Goal: Task Accomplishment & Management: Complete application form

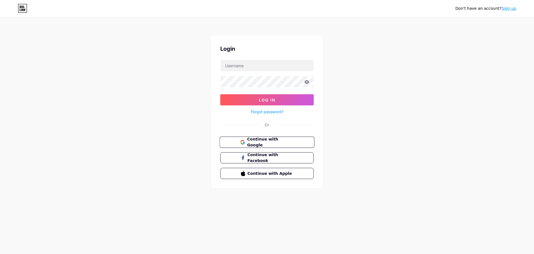
click at [261, 140] on span "Continue with Google" at bounding box center [270, 142] width 46 height 12
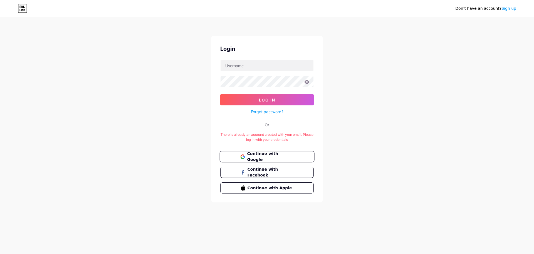
click at [256, 154] on span "Continue with Google" at bounding box center [270, 157] width 46 height 12
click at [248, 68] on input "text" at bounding box center [267, 65] width 93 height 11
type input "turayevshahzodbek@gmail.com"
click at [309, 82] on icon at bounding box center [307, 82] width 5 height 4
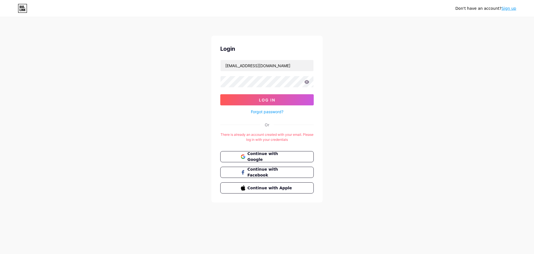
click at [307, 83] on icon at bounding box center [307, 82] width 5 height 4
click at [241, 102] on button "Log In" at bounding box center [267, 99] width 94 height 11
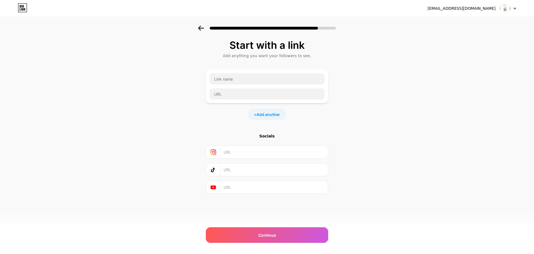
click at [484, 9] on div "turayevshahzodbek@gmail.com" at bounding box center [462, 9] width 68 height 6
click at [514, 11] on div at bounding box center [508, 8] width 16 height 10
click at [256, 86] on div at bounding box center [267, 86] width 116 height 27
click at [258, 77] on input "text" at bounding box center [267, 78] width 115 height 11
click at [268, 235] on span "Continue" at bounding box center [268, 235] width 18 height 6
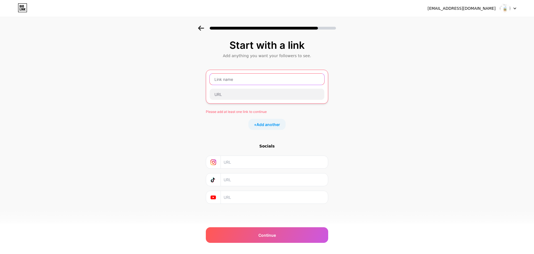
click at [261, 77] on input "text" at bounding box center [267, 78] width 115 height 11
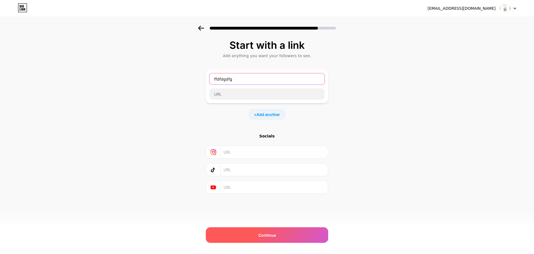
type input "ffdfdgdfg"
click at [252, 233] on div "Continue" at bounding box center [267, 235] width 122 height 16
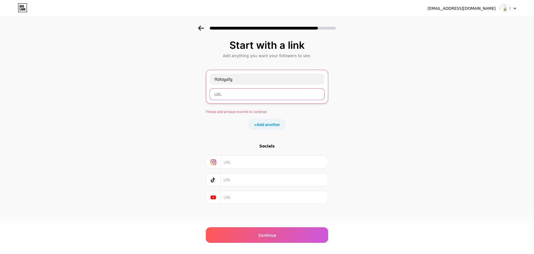
click at [254, 99] on input "text" at bounding box center [267, 94] width 115 height 11
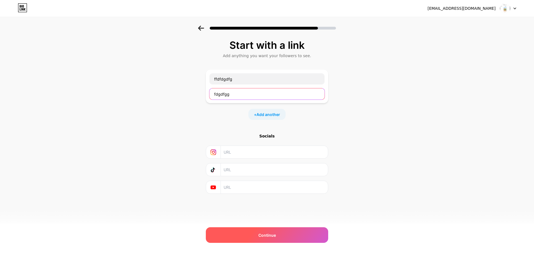
type input "fdgdfgg"
click at [261, 240] on div "Continue" at bounding box center [267, 235] width 122 height 16
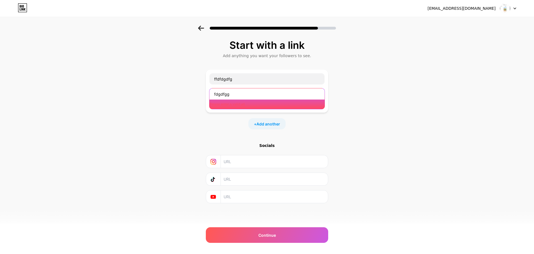
drag, startPoint x: 249, startPoint y: 94, endPoint x: 214, endPoint y: 87, distance: 36.3
click at [214, 87] on div "ffdfdgdfg fdgdfgg Please enter a valid url" at bounding box center [267, 91] width 116 height 36
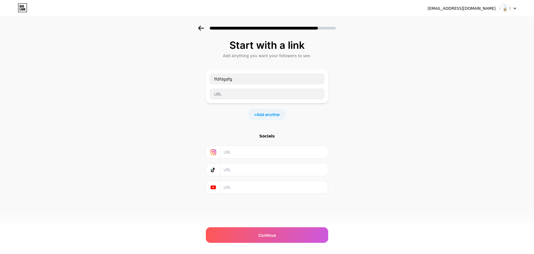
click at [198, 25] on div at bounding box center [267, 26] width 534 height 19
click at [201, 27] on icon at bounding box center [201, 28] width 6 height 5
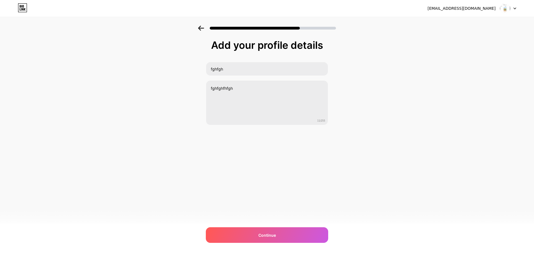
click at [201, 27] on icon at bounding box center [201, 28] width 6 height 5
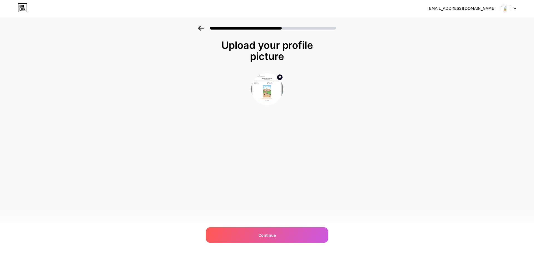
click at [201, 27] on icon at bounding box center [201, 28] width 6 height 5
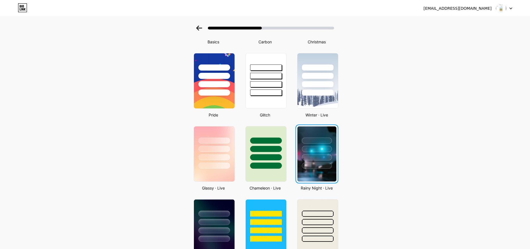
scroll to position [80, 0]
